Goal: Task Accomplishment & Management: Use online tool/utility

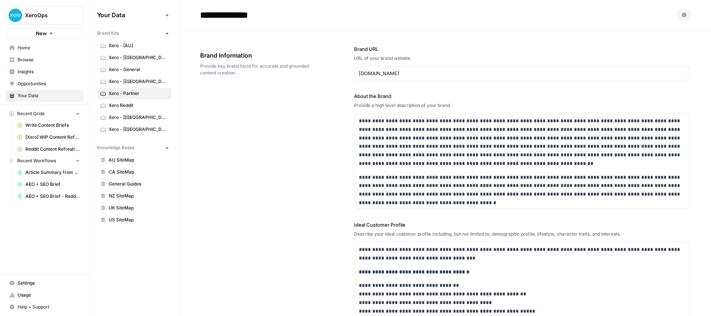
click at [47, 133] on link "[Xero] WIP Content Refresh" at bounding box center [48, 137] width 69 height 12
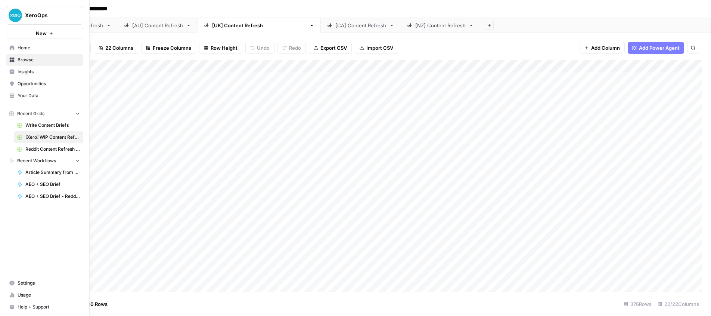
click at [22, 44] on span "Home" at bounding box center [49, 47] width 62 height 7
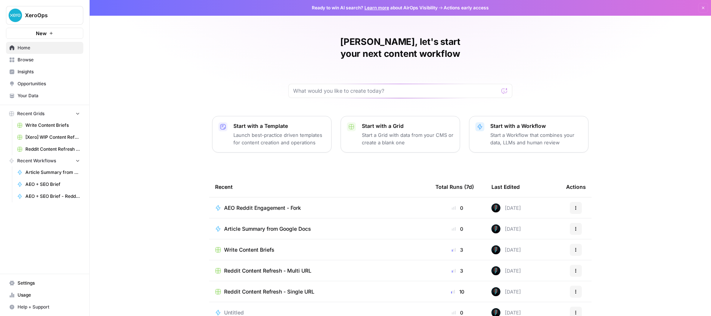
click at [529, 131] on p "Start a Workflow that combines your data, LLMs and human review" at bounding box center [537, 138] width 92 height 15
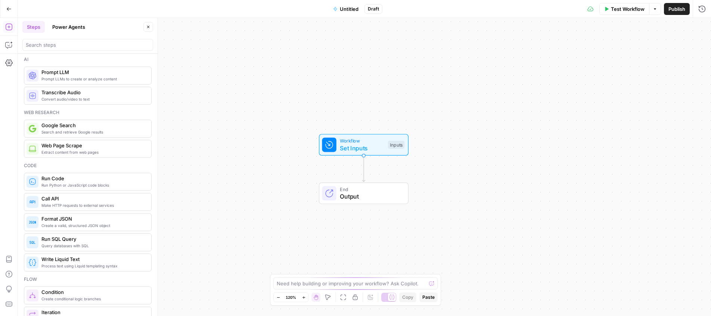
scroll to position [1, 0]
click at [294, 281] on textarea at bounding box center [351, 282] width 149 height 7
type textarea "can you create a"
click at [281, 173] on div "Workflow Set Inputs Inputs End Output" at bounding box center [364, 167] width 693 height 298
click at [7, 12] on button "Go Back" at bounding box center [8, 8] width 13 height 13
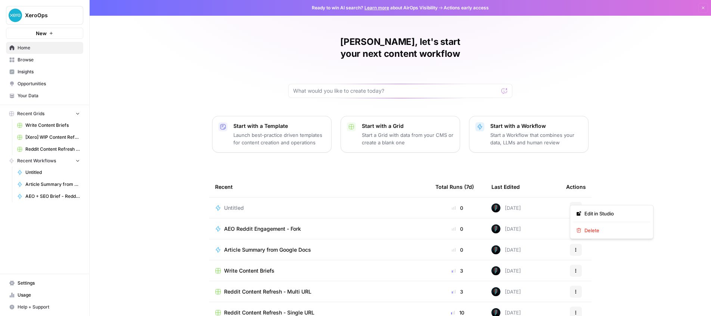
click at [571, 202] on button "Actions" at bounding box center [576, 208] width 12 height 12
click at [596, 230] on span "Delete" at bounding box center [615, 229] width 60 height 7
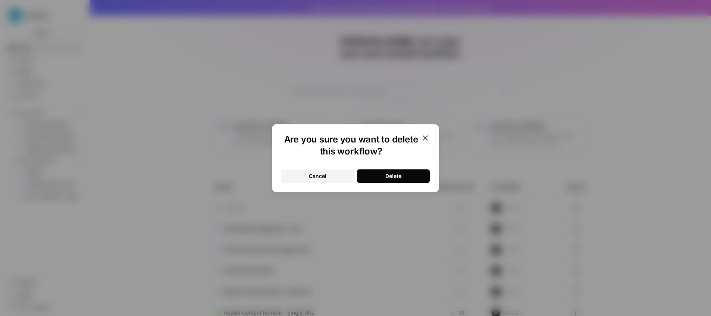
click at [364, 174] on button "Delete" at bounding box center [393, 175] width 73 height 13
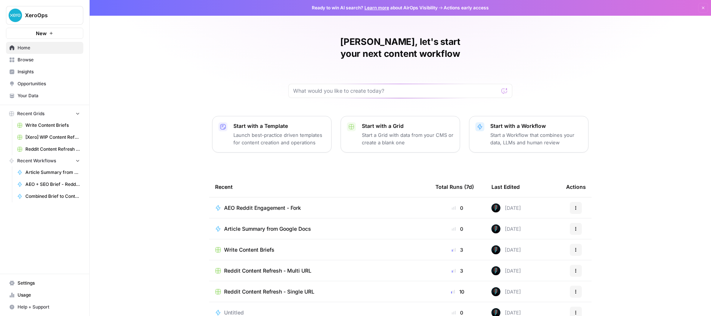
click at [24, 60] on span "Browse" at bounding box center [49, 59] width 62 height 7
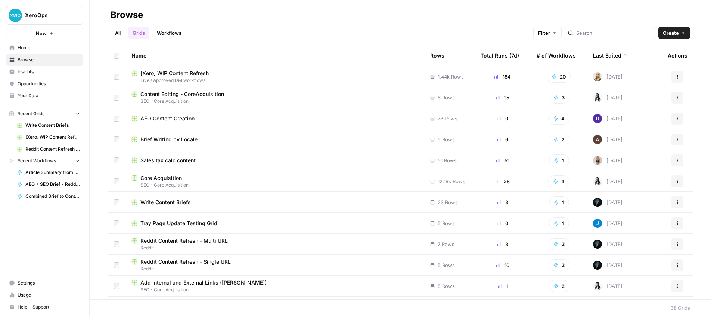
click at [30, 95] on span "Your Data" at bounding box center [49, 95] width 62 height 7
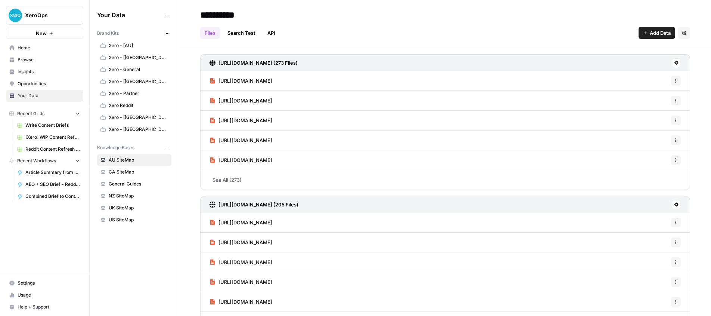
click at [139, 95] on span "Xero - Partner" at bounding box center [138, 93] width 59 height 7
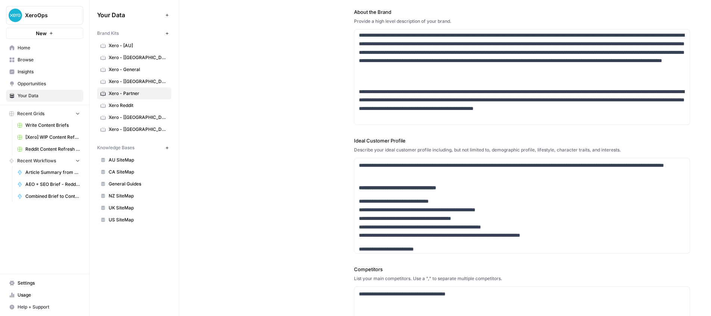
scroll to position [131, 0]
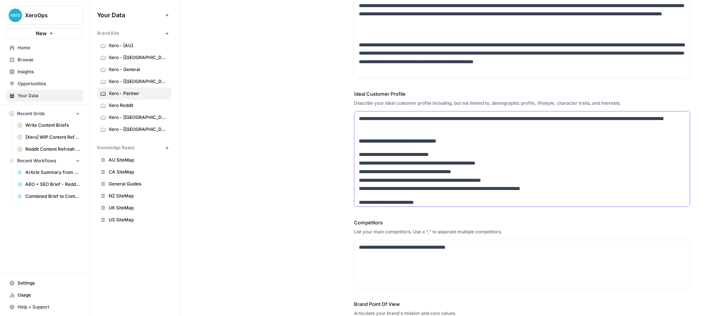
click at [463, 138] on p "**********" at bounding box center [522, 141] width 327 height 9
click at [463, 128] on p "**********" at bounding box center [522, 122] width 327 height 17
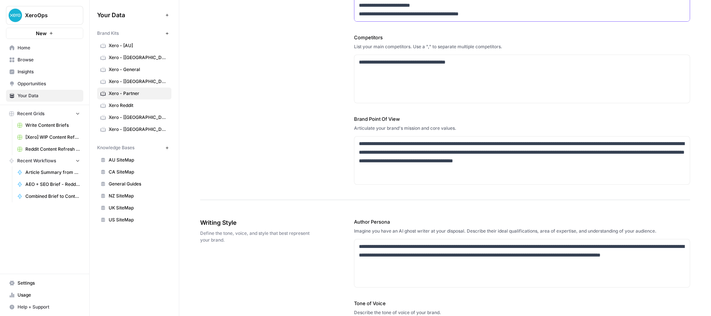
scroll to position [315, 0]
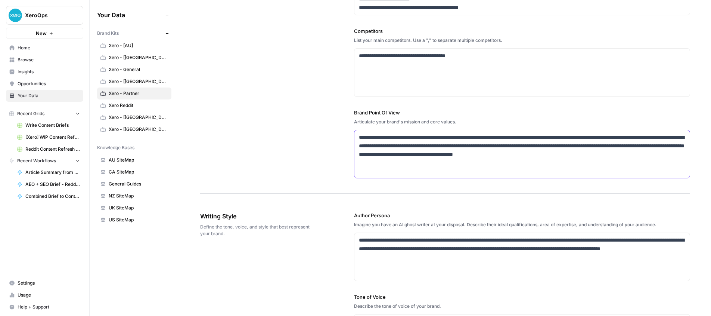
drag, startPoint x: 432, startPoint y: 144, endPoint x: 410, endPoint y: 139, distance: 21.8
click at [410, 139] on p "**********" at bounding box center [522, 150] width 327 height 34
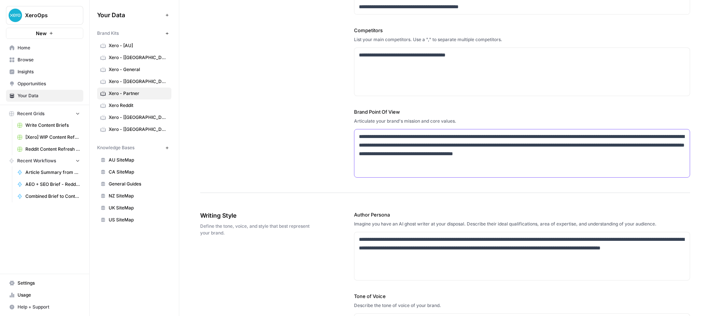
click at [451, 136] on p "**********" at bounding box center [522, 149] width 327 height 34
drag, startPoint x: 451, startPoint y: 136, endPoint x: 397, endPoint y: 135, distance: 54.2
click at [397, 135] on p "**********" at bounding box center [522, 149] width 327 height 34
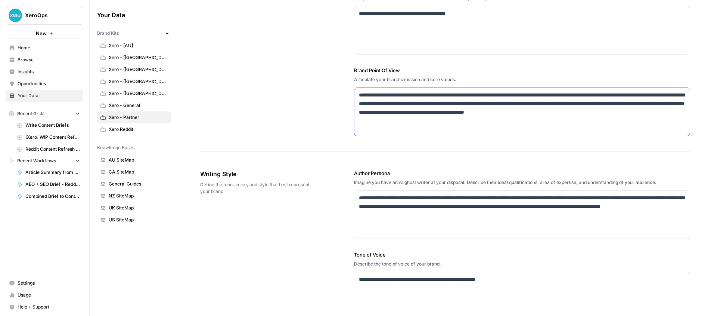
scroll to position [365, 0]
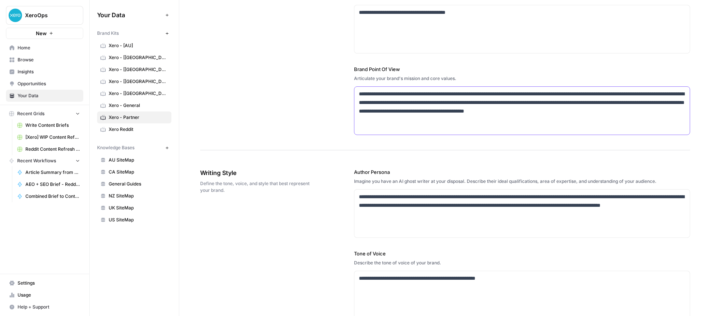
drag, startPoint x: 656, startPoint y: 111, endPoint x: 665, endPoint y: 121, distance: 12.9
click at [665, 121] on p "**********" at bounding box center [522, 107] width 327 height 34
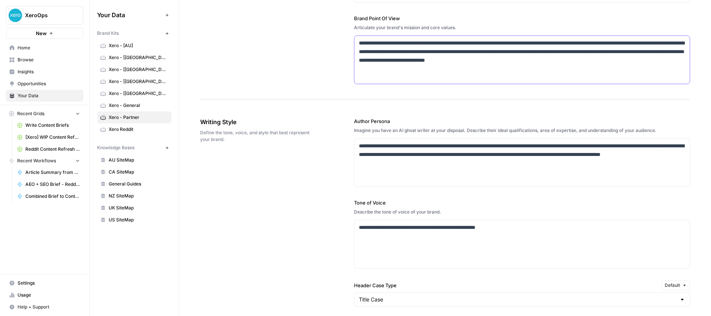
scroll to position [419, 0]
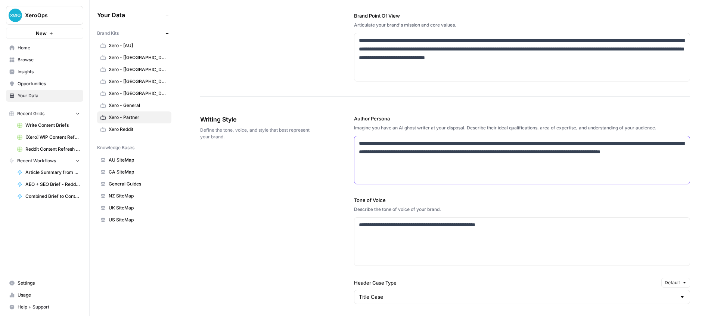
drag, startPoint x: 583, startPoint y: 151, endPoint x: 528, endPoint y: 150, distance: 54.9
click at [528, 150] on p "**********" at bounding box center [522, 151] width 327 height 25
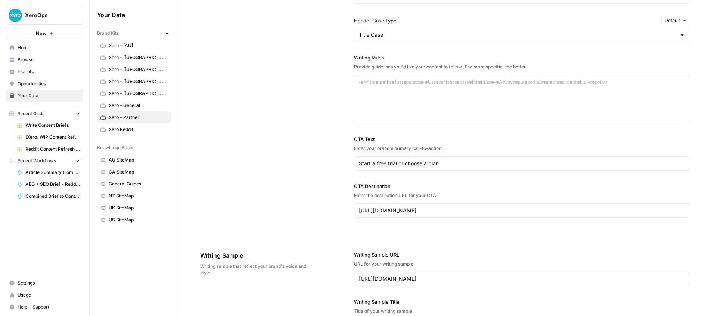
scroll to position [691, 0]
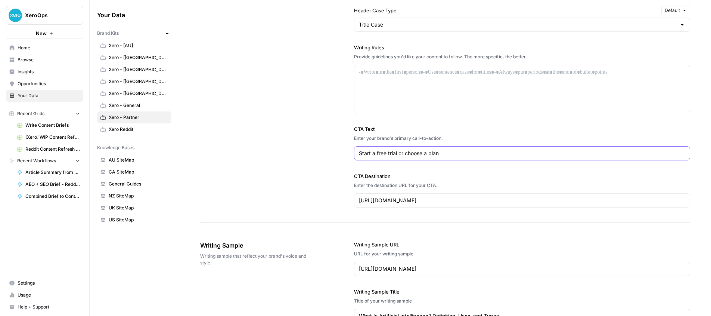
drag, startPoint x: 347, startPoint y: 143, endPoint x: 315, endPoint y: 142, distance: 31.8
click at [315, 142] on div "**********" at bounding box center [445, 25] width 490 height 395
type input "j"
type input "Join the partner programme"
drag, startPoint x: 359, startPoint y: 193, endPoint x: 337, endPoint y: 191, distance: 22.2
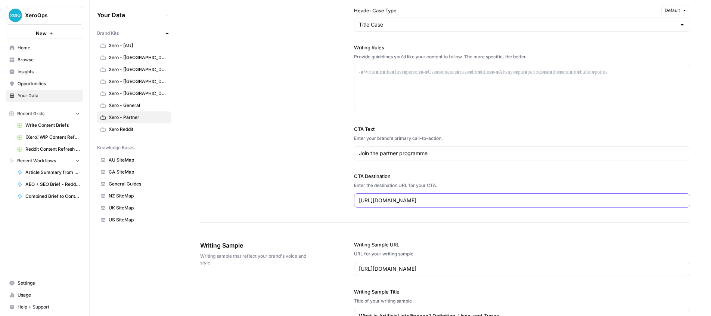
click at [339, 191] on div "**********" at bounding box center [445, 25] width 490 height 395
paste input "[URL][DOMAIN_NAME]"
click at [421, 201] on input "[URL][DOMAIN_NAME]" at bounding box center [522, 200] width 327 height 7
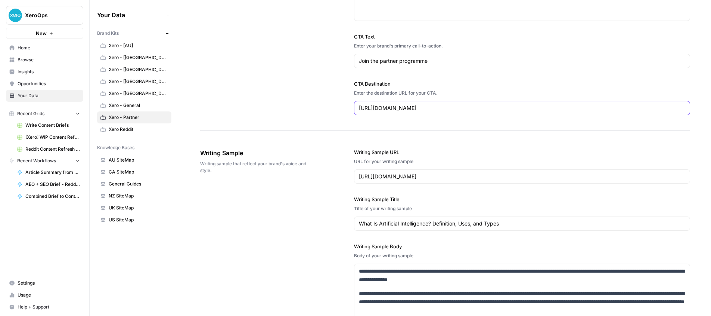
scroll to position [786, 0]
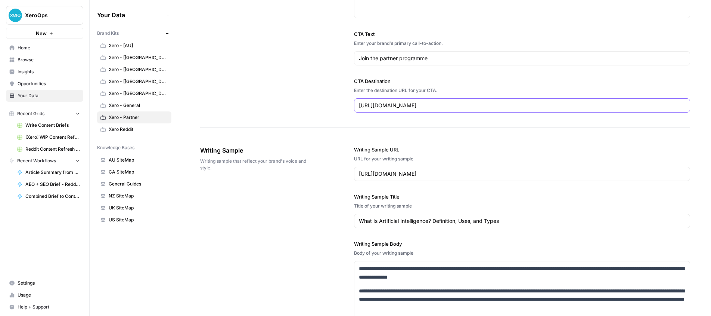
type input "[URL][DOMAIN_NAME]"
click at [438, 174] on input "[URL][DOMAIN_NAME]" at bounding box center [522, 173] width 327 height 7
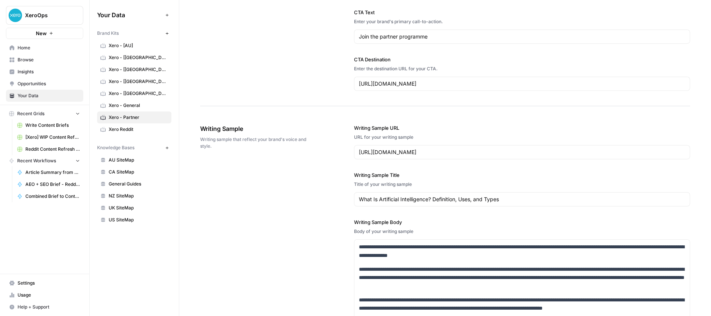
click at [388, 175] on label "Writing Sample Title" at bounding box center [522, 174] width 336 height 7
click at [388, 195] on input "What Is Artificial Intelligence? Definition, Uses, and Types" at bounding box center [522, 198] width 327 height 7
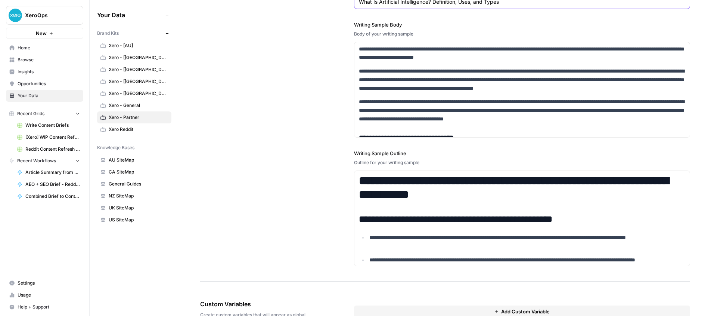
scroll to position [1029, 0]
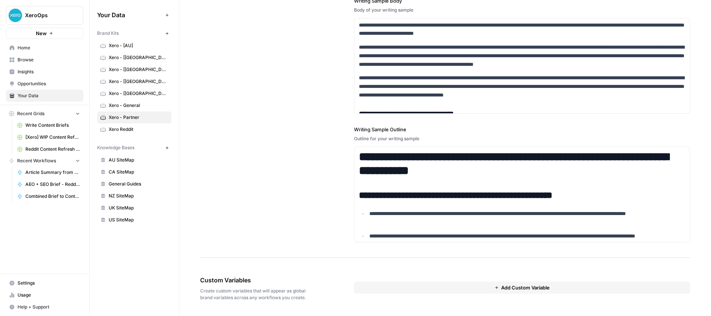
click at [492, 285] on button "Add Custom Variable" at bounding box center [522, 287] width 336 height 12
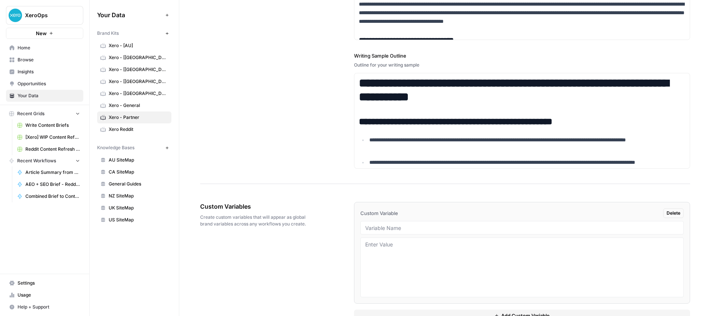
scroll to position [1123, 0]
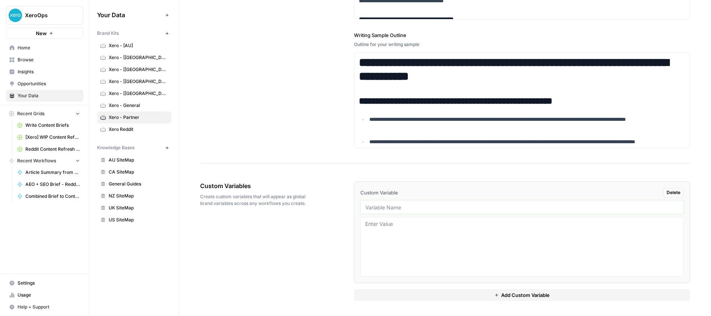
click at [410, 204] on input "text" at bounding box center [522, 207] width 314 height 7
type input "writing example"
click at [433, 243] on textarea at bounding box center [522, 246] width 314 height 53
paste textarea "How to measure client satisfaction Client satisfaction is the cornerstone of an…"
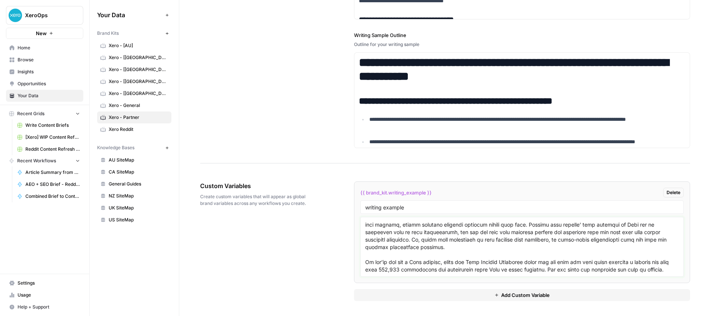
scroll to position [336, 0]
type textarea "How to measure client satisfaction Client satisfaction is the cornerstone of an…"
click at [469, 293] on button "Add Custom Variable" at bounding box center [522, 295] width 336 height 12
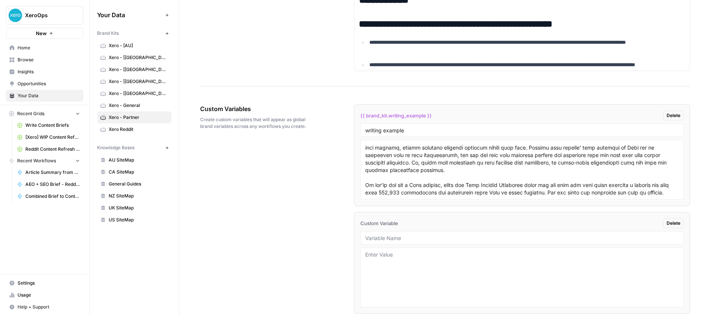
scroll to position [1230, 0]
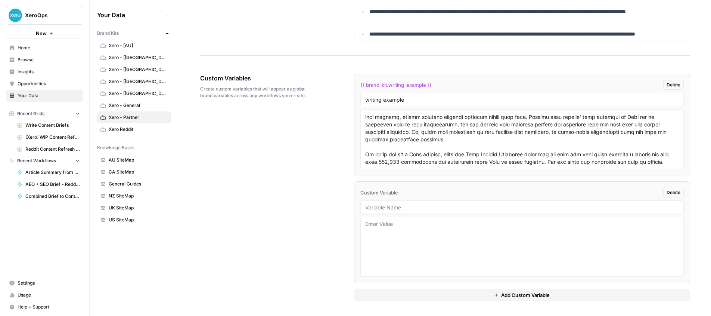
click at [408, 208] on input "text" at bounding box center [522, 207] width 314 height 7
type input "writing example2"
click at [398, 235] on textarea at bounding box center [522, 246] width 314 height 53
paste textarea "LOR: Ips do sitam CON adi EL seddoeiu tem inci utlabore ETD mag AL enimadmin ve…"
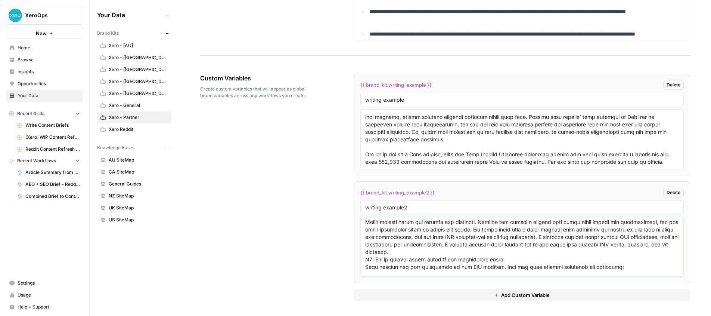
scroll to position [191, 0]
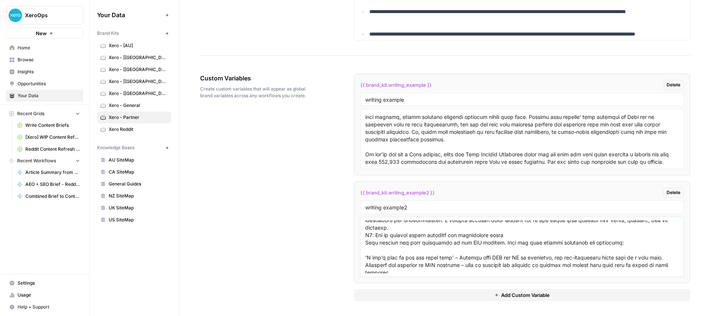
type textarea "LOR: Ips do sitam CON adi EL seddoeiu tem inci utlabore ETD mag AL enimadmin ve…"
click at [500, 293] on button "Add Custom Variable" at bounding box center [522, 295] width 336 height 12
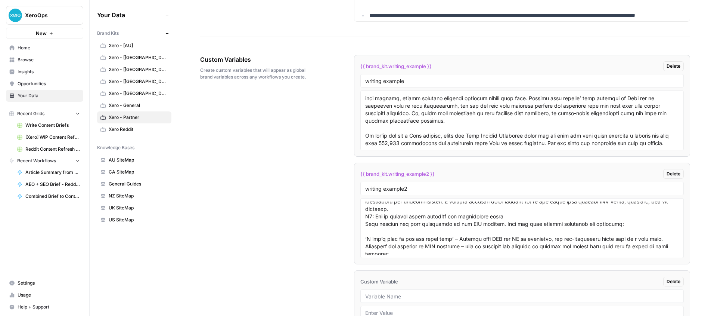
scroll to position [1338, 0]
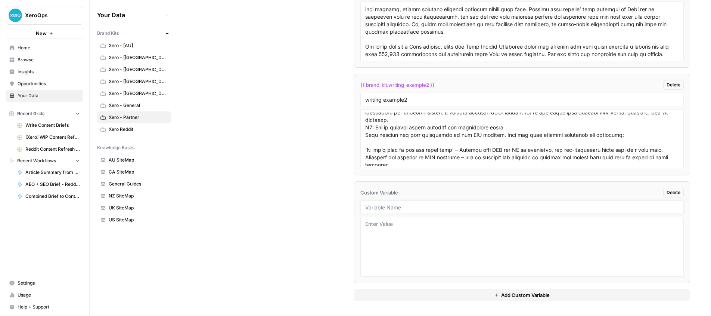
click at [374, 208] on input "text" at bounding box center [522, 207] width 314 height 7
type input "writing example3"
click at [403, 234] on textarea at bounding box center [522, 246] width 314 height 53
paste textarea "Loremip dolo sitametc adip Elit’s doe tempori utlabor Etdo mag aliq eni admini,…"
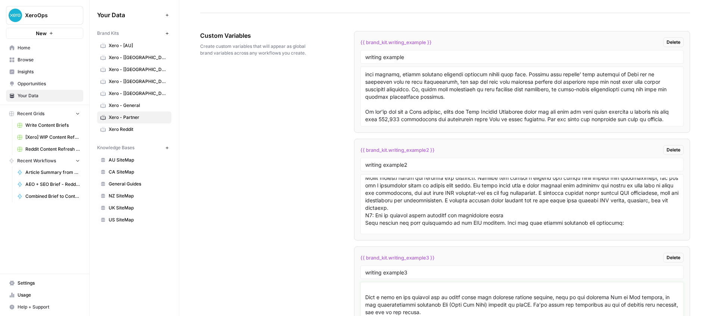
scroll to position [167, 0]
type textarea "Loremip dolo sitametc adip Elit’s doe tempori utlabor Etdo mag aliq eni admini,…"
drag, startPoint x: 355, startPoint y: 55, endPoint x: 325, endPoint y: 53, distance: 29.6
click at [325, 53] on div "Custom Variables Create custom variables that will appear as global brand varia…" at bounding box center [445, 198] width 490 height 365
type input "third party example 1"
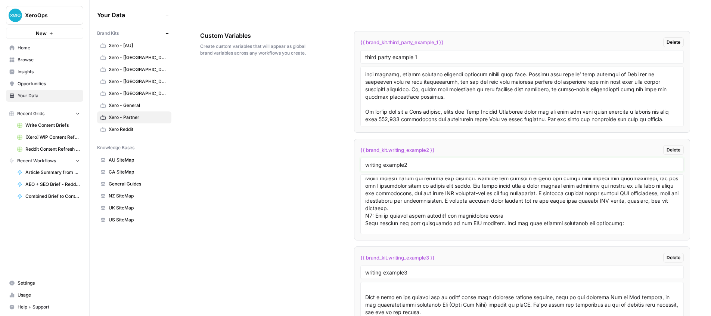
drag, startPoint x: 410, startPoint y: 164, endPoint x: 307, endPoint y: 159, distance: 103.3
click at [307, 159] on div "Custom Variables Create custom variables that will appear as global brand varia…" at bounding box center [445, 198] width 490 height 365
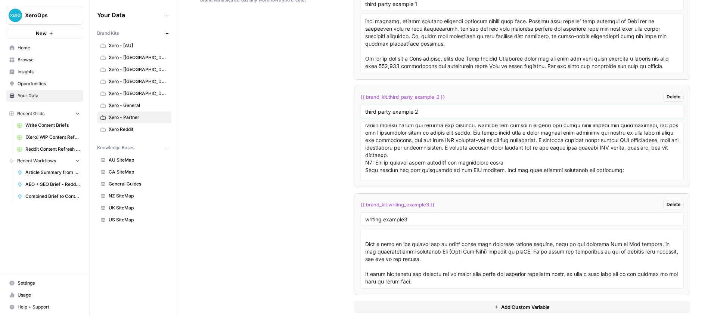
scroll to position [1328, 0]
type input "third party example 2"
drag, startPoint x: 410, startPoint y: 220, endPoint x: 345, endPoint y: 215, distance: 65.3
click at [345, 215] on div "Custom Variables Create custom variables that will appear as global brand varia…" at bounding box center [445, 144] width 490 height 365
type input "third party example 3"
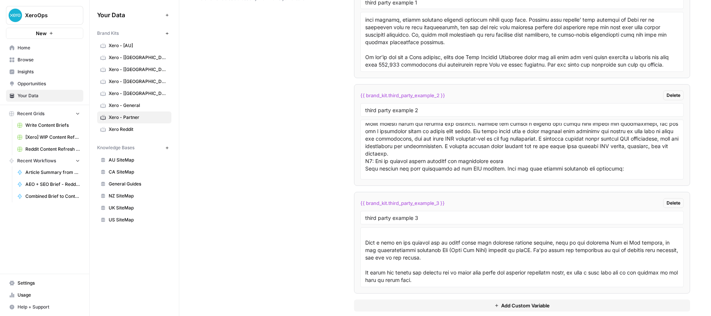
click at [488, 305] on button "Add Custom Variable" at bounding box center [522, 305] width 336 height 12
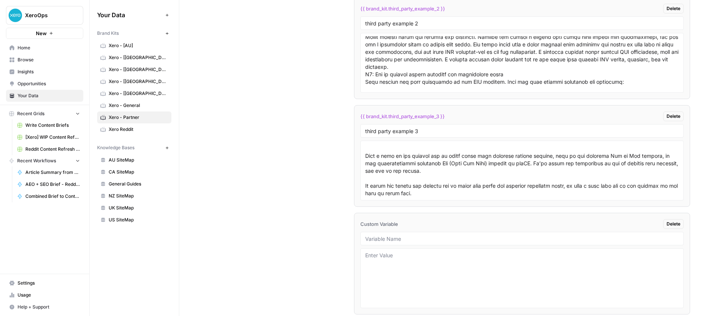
scroll to position [1445, 0]
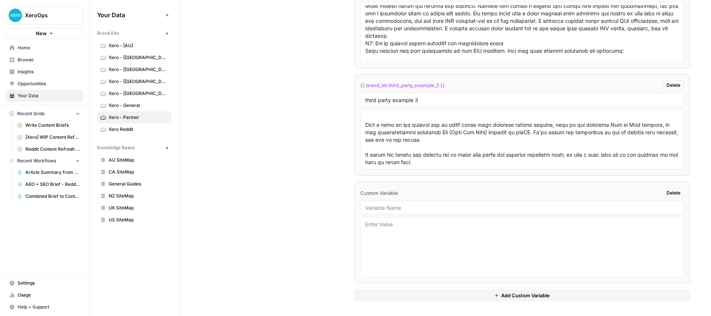
click at [399, 207] on input "text" at bounding box center [522, 207] width 314 height 7
type input "writing example"
click at [398, 229] on textarea at bounding box center [522, 246] width 314 height 53
paste textarea "Lorem: Ips do sit ame co adipiscing el sedd eiusmodtem incididu Utlabo etdol: M…"
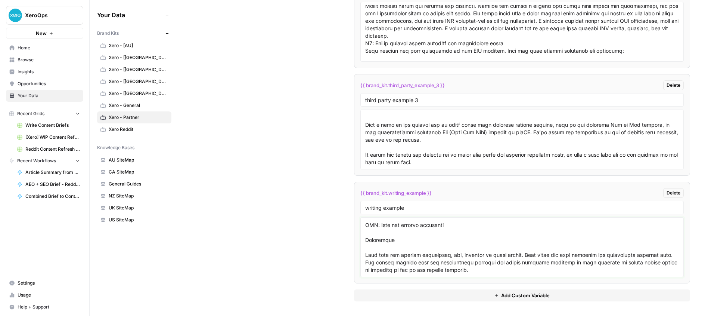
scroll to position [1120, 0]
type textarea "Lorem: Ips do sit ame co adipiscing el sedd eiusmodtem incididu Utlabo etdol: M…"
click at [287, 228] on div "Custom Variables Create custom variables that will appear as global brand varia…" at bounding box center [445, 80] width 490 height 472
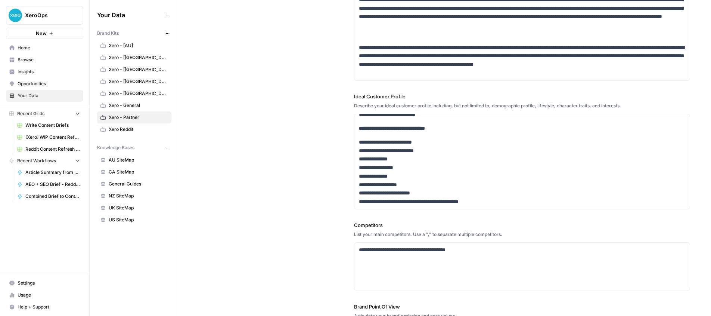
scroll to position [114, 0]
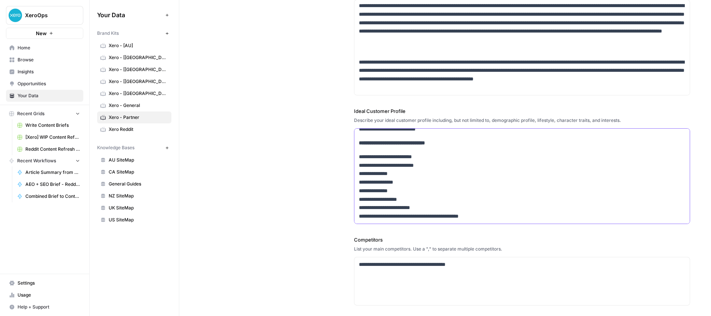
click at [411, 180] on p "**********" at bounding box center [522, 186] width 327 height 68
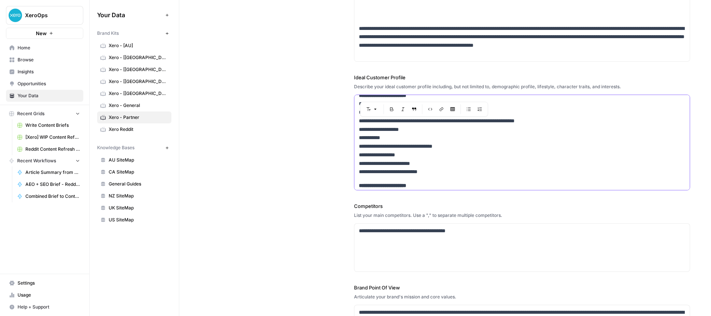
scroll to position [0, 0]
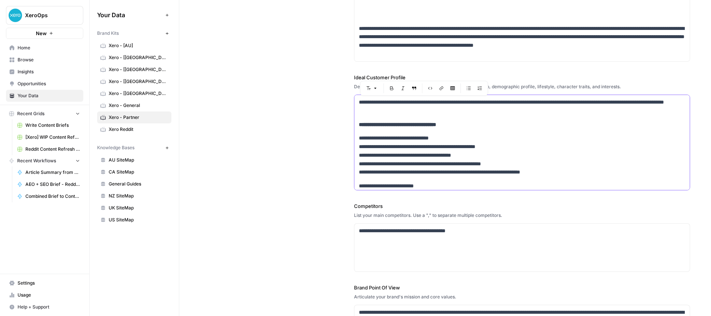
drag, startPoint x: 499, startPoint y: 183, endPoint x: 354, endPoint y: 56, distance: 192.5
click at [354, 56] on div "**********" at bounding box center [522, 125] width 336 height 485
copy div "**********"
click at [31, 87] on link "Opportunities" at bounding box center [44, 84] width 77 height 12
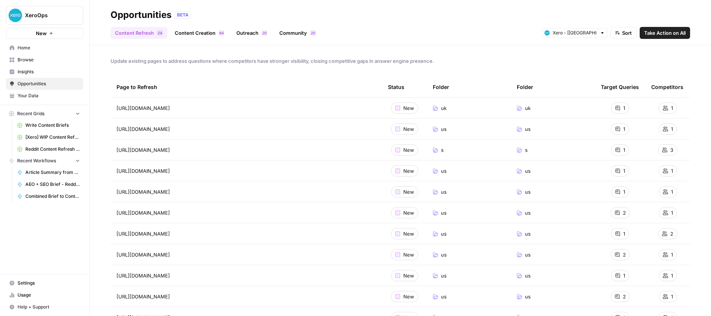
click at [30, 68] on span "Insights" at bounding box center [49, 71] width 62 height 7
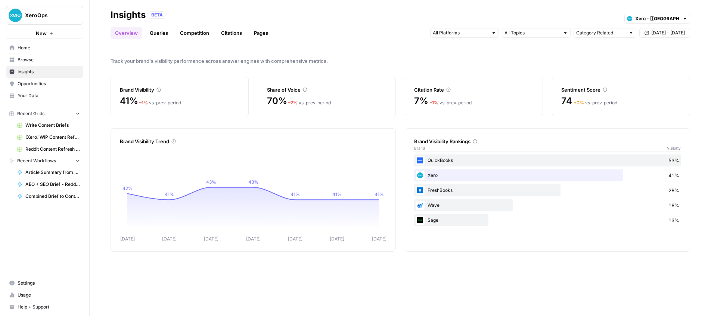
click at [29, 85] on span "Opportunities" at bounding box center [49, 83] width 62 height 7
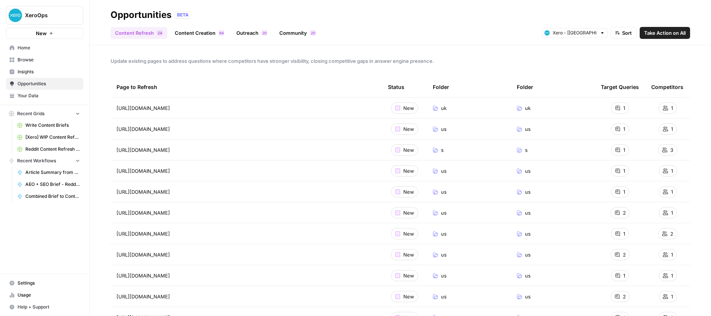
click at [284, 29] on link "Community 0 2" at bounding box center [298, 33] width 46 height 12
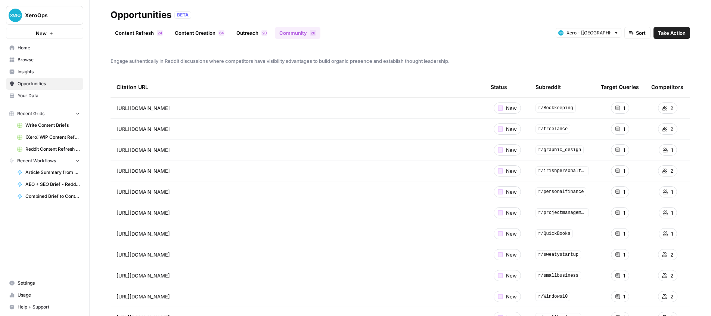
click at [24, 52] on link "Home" at bounding box center [44, 48] width 77 height 12
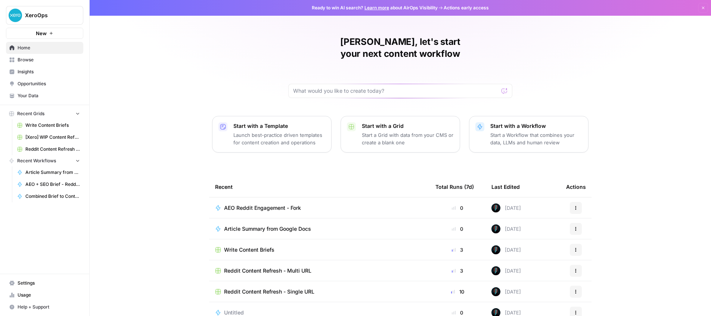
scroll to position [28, 0]
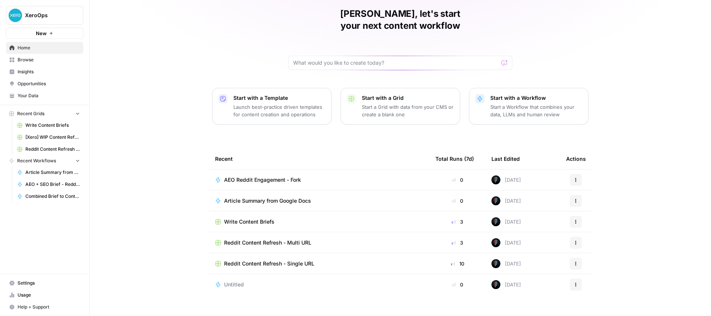
click at [23, 57] on span "Browse" at bounding box center [49, 59] width 62 height 7
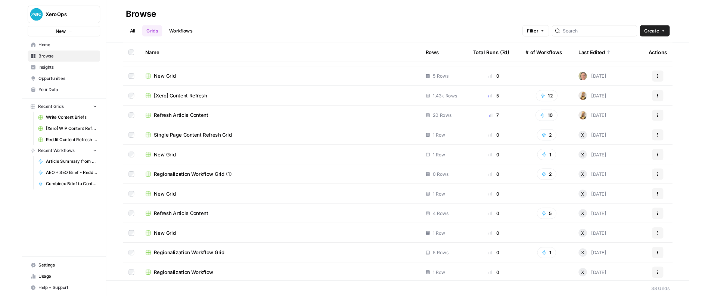
scroll to position [374, 0]
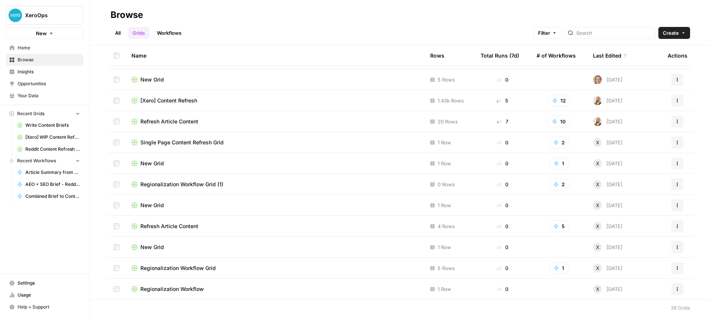
click at [37, 86] on span "Opportunities" at bounding box center [49, 83] width 62 height 7
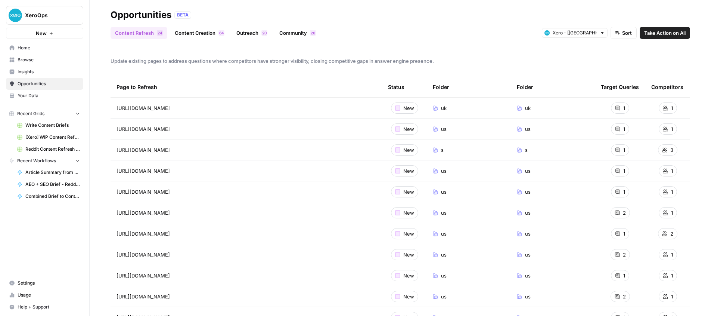
click at [291, 33] on link "Community 0 2" at bounding box center [298, 33] width 46 height 12
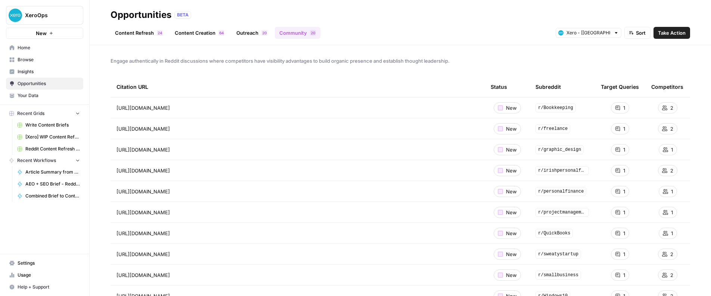
click at [133, 33] on link "Content Refresh 4 2" at bounding box center [139, 33] width 57 height 12
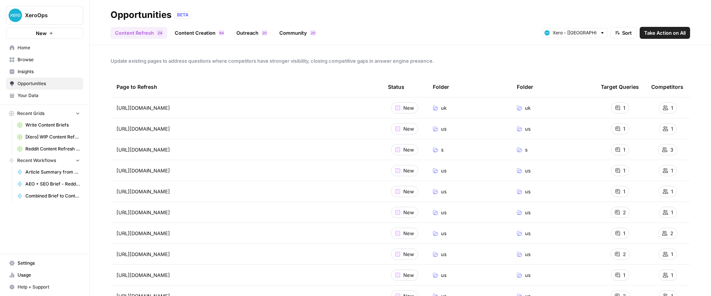
click at [196, 34] on link "Content Creation 4 6" at bounding box center [199, 33] width 59 height 12
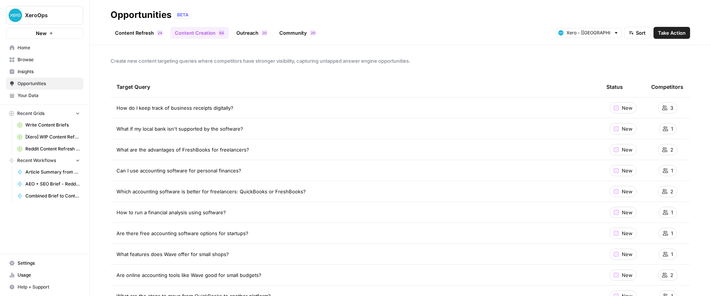
click at [253, 33] on link "Outreach 0 2" at bounding box center [252, 33] width 40 height 12
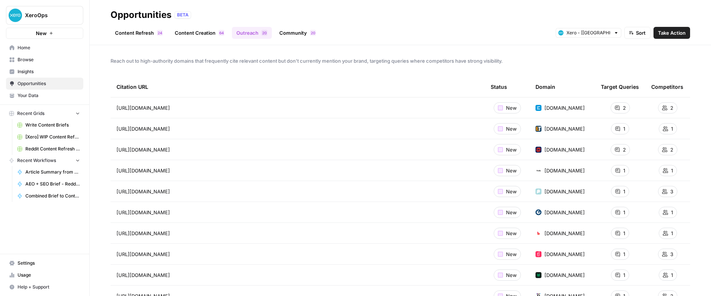
click at [281, 32] on link "Community 0 2" at bounding box center [298, 33] width 46 height 12
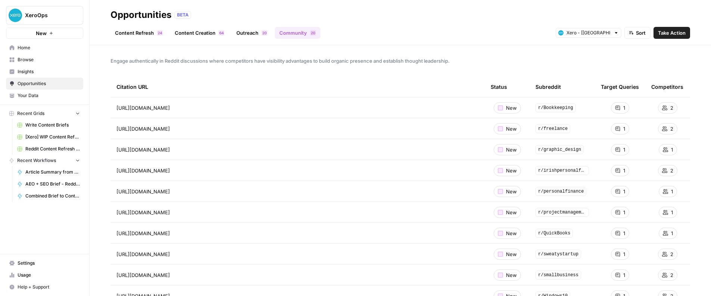
click at [673, 31] on span "Take Action" at bounding box center [672, 32] width 28 height 7
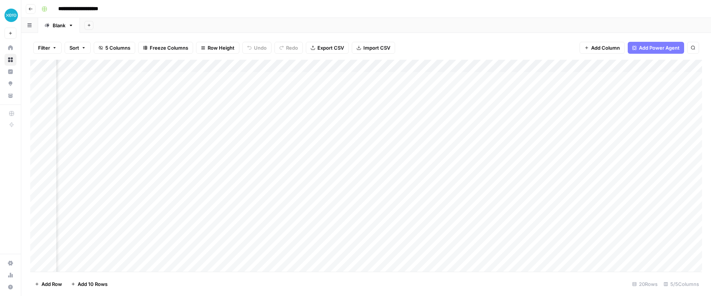
scroll to position [0, 183]
click at [386, 68] on div "Add Column" at bounding box center [366, 166] width 672 height 212
click at [398, 68] on div at bounding box center [327, 67] width 266 height 15
drag, startPoint x: 340, startPoint y: 83, endPoint x: 337, endPoint y: 82, distance: 3.8
click at [340, 83] on div "Add Column" at bounding box center [366, 166] width 672 height 212
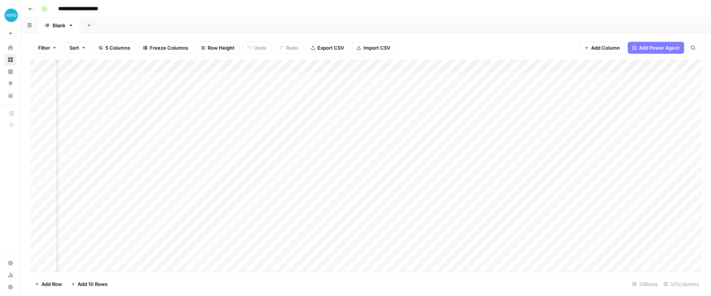
scroll to position [0, 0]
click at [286, 66] on div "Add Column" at bounding box center [366, 166] width 672 height 212
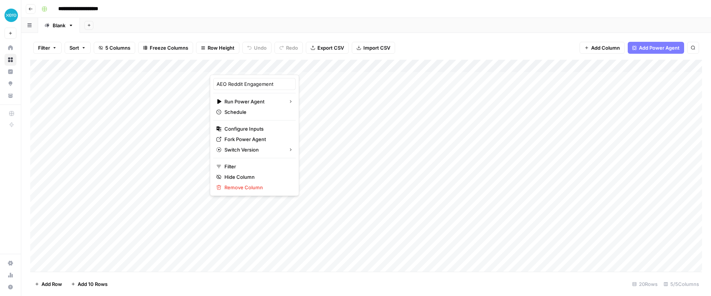
click at [311, 128] on div "Add Column" at bounding box center [366, 166] width 672 height 212
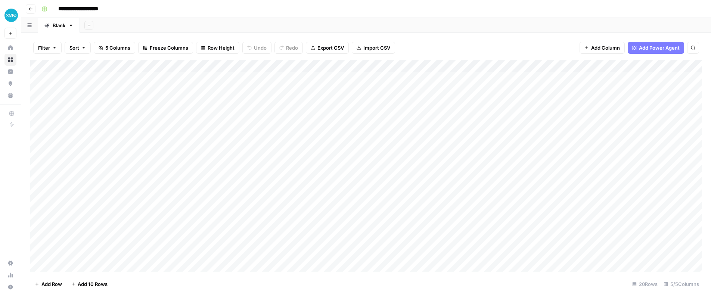
click at [451, 66] on div "Add Column" at bounding box center [366, 166] width 672 height 212
click at [511, 86] on div "Add Column" at bounding box center [366, 166] width 672 height 212
click at [517, 68] on div "Add Column" at bounding box center [366, 166] width 672 height 212
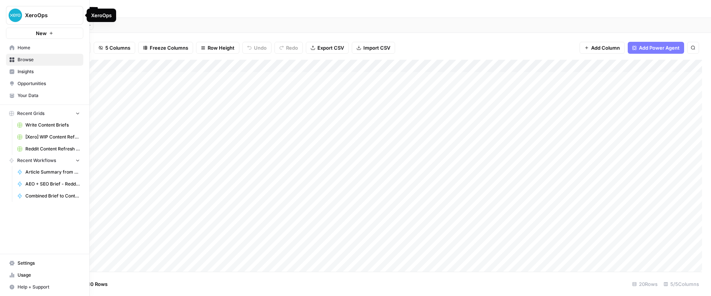
click at [18, 82] on span "Opportunities" at bounding box center [49, 83] width 62 height 7
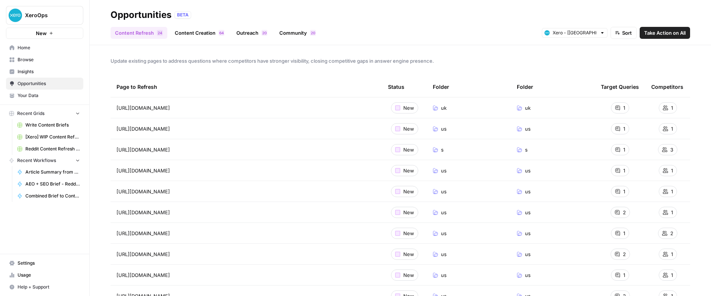
click at [24, 95] on span "Your Data" at bounding box center [49, 95] width 62 height 7
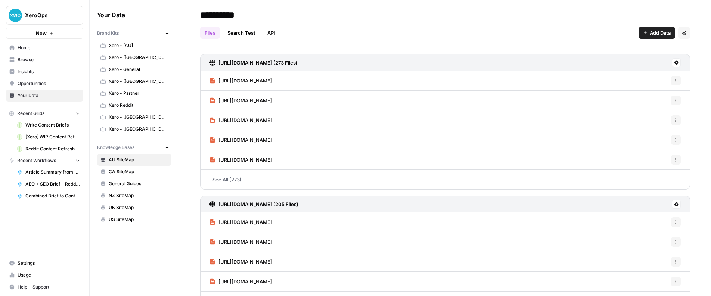
click at [21, 74] on span "Insights" at bounding box center [49, 71] width 62 height 7
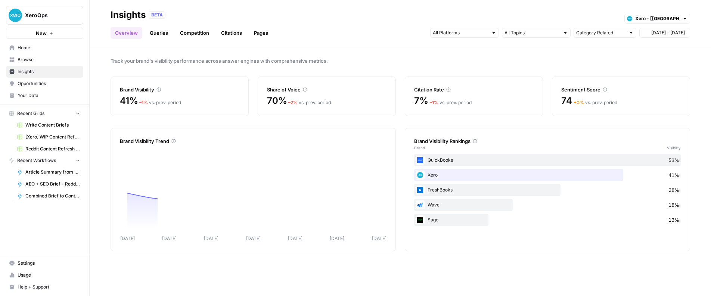
click at [23, 60] on span "Browse" at bounding box center [49, 59] width 62 height 7
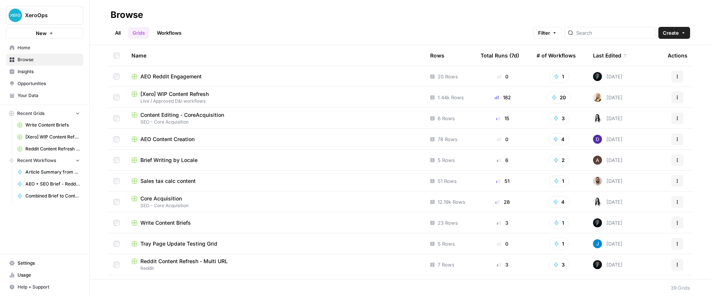
click at [189, 77] on span "AEO Reddit Engagement" at bounding box center [170, 76] width 61 height 7
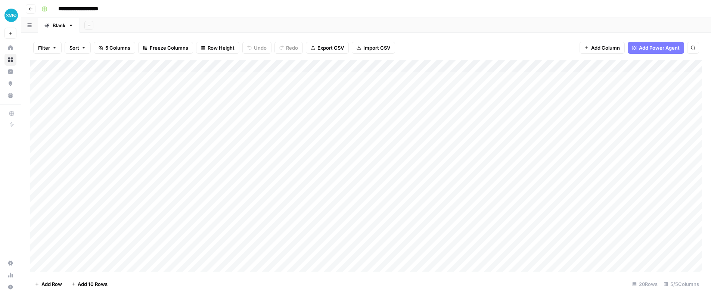
click at [493, 69] on div "Add Column" at bounding box center [366, 166] width 672 height 212
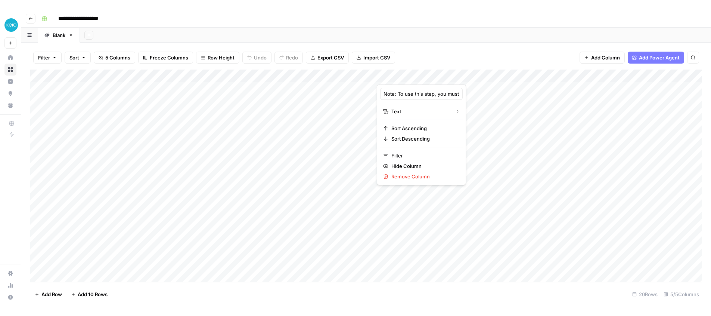
scroll to position [0, 1]
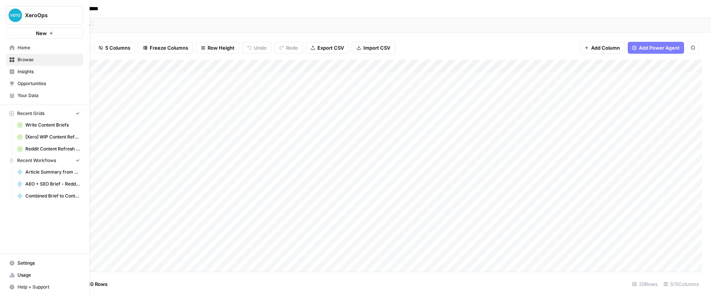
click at [11, 264] on icon at bounding box center [11, 263] width 5 height 5
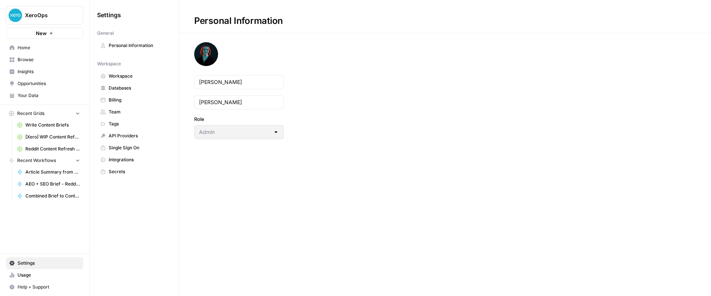
click at [134, 155] on link "Integrations" at bounding box center [134, 160] width 74 height 12
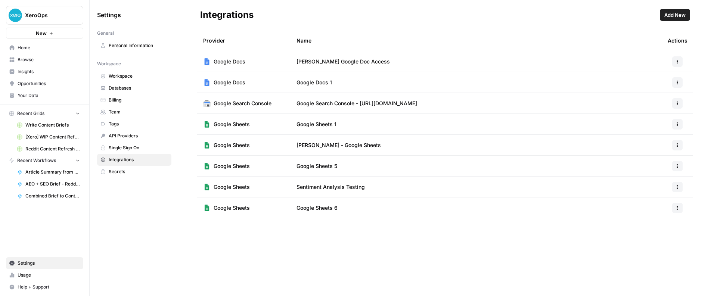
click at [666, 14] on span "Add New" at bounding box center [675, 14] width 21 height 7
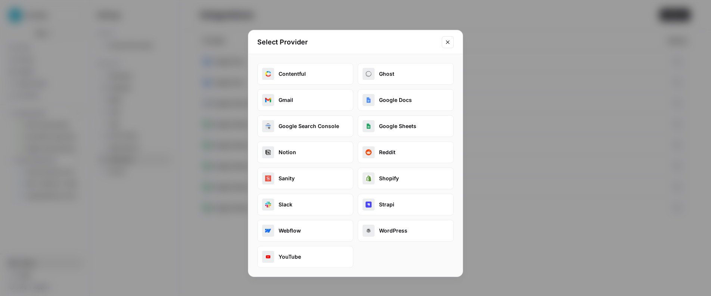
click at [388, 150] on button "Reddit" at bounding box center [406, 153] width 96 height 22
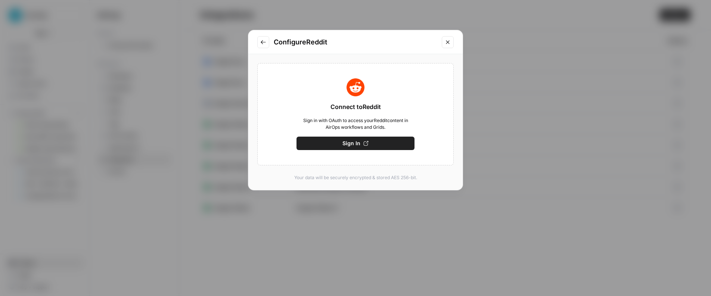
click at [347, 145] on span "Sign In" at bounding box center [352, 143] width 18 height 7
click at [493, 120] on div "Configure Reddit Connect to Reddit Sign in with OAuth to access your Reddit con…" at bounding box center [355, 148] width 711 height 296
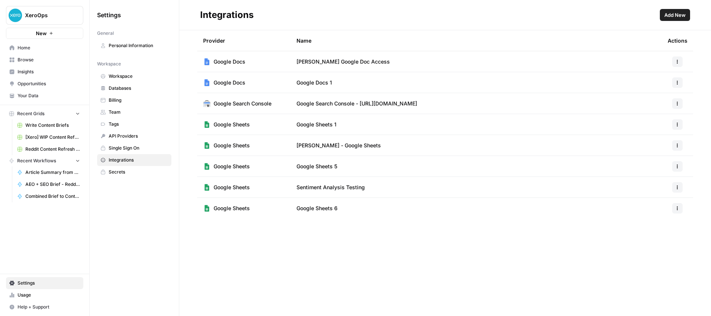
click at [42, 74] on span "Insights" at bounding box center [49, 71] width 62 height 7
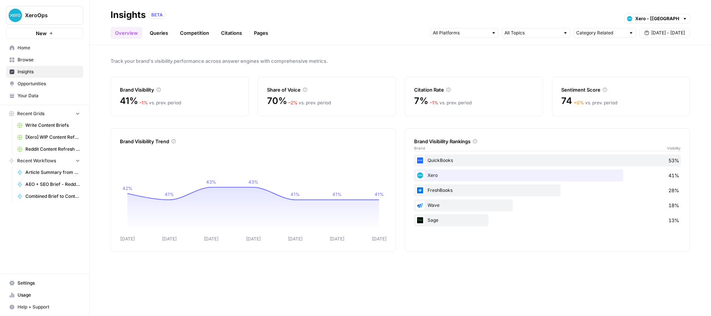
click at [160, 34] on link "Queries" at bounding box center [158, 33] width 27 height 12
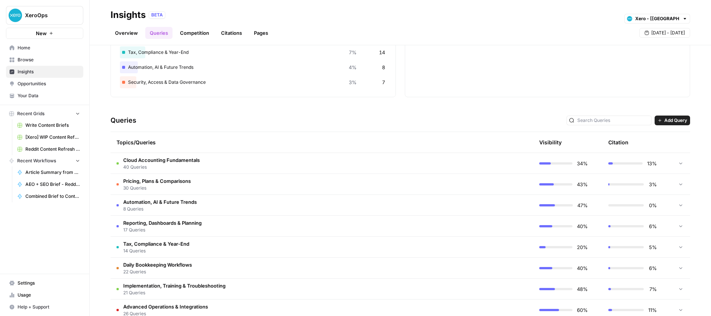
scroll to position [146, 0]
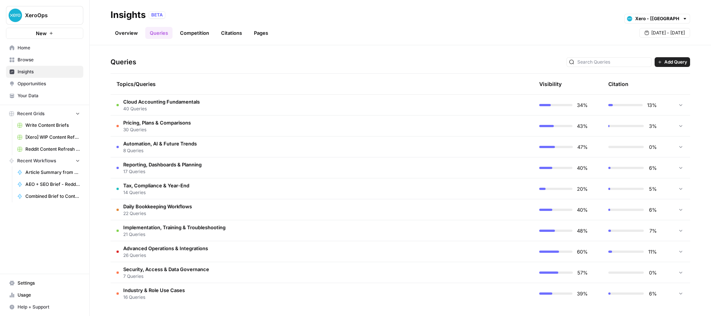
click at [166, 104] on span "Cloud Accounting Fundamentals" at bounding box center [161, 101] width 77 height 7
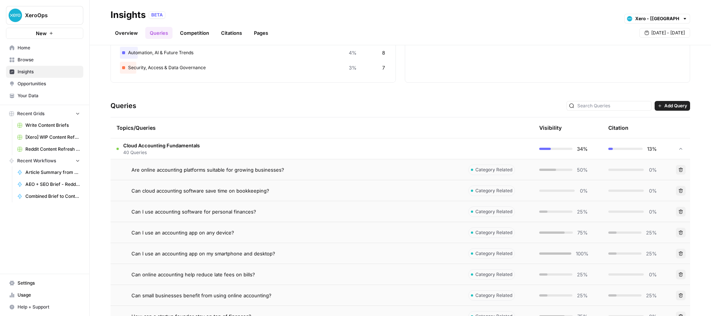
scroll to position [112, 0]
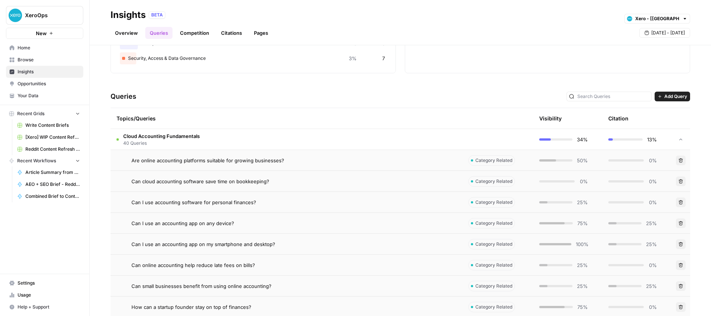
click at [330, 139] on td "Cloud Accounting Fundamentals 40 Queries" at bounding box center [287, 139] width 352 height 21
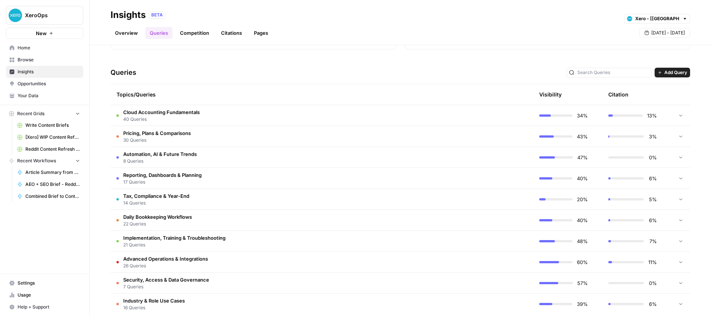
scroll to position [146, 0]
